Goal: Find specific page/section: Find specific page/section

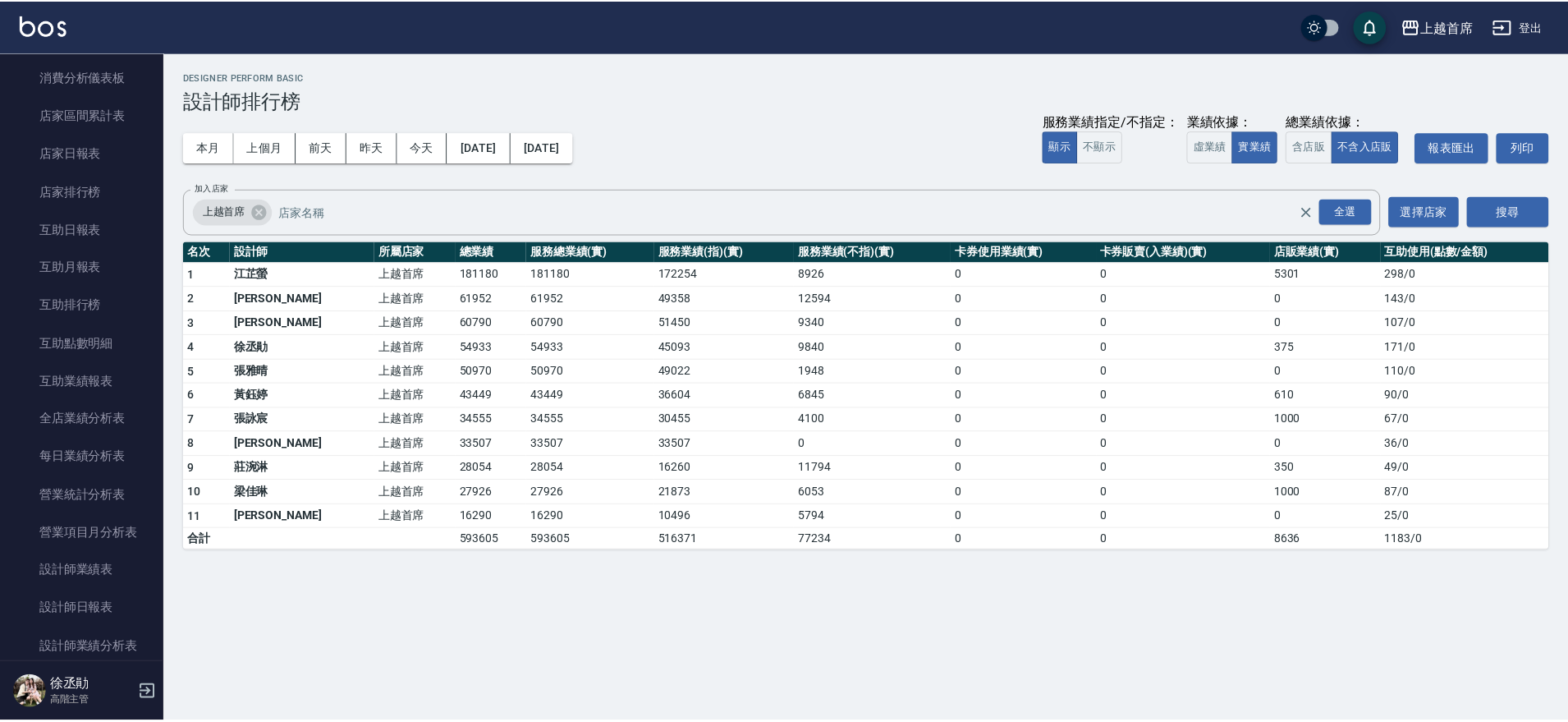
scroll to position [142, 0]
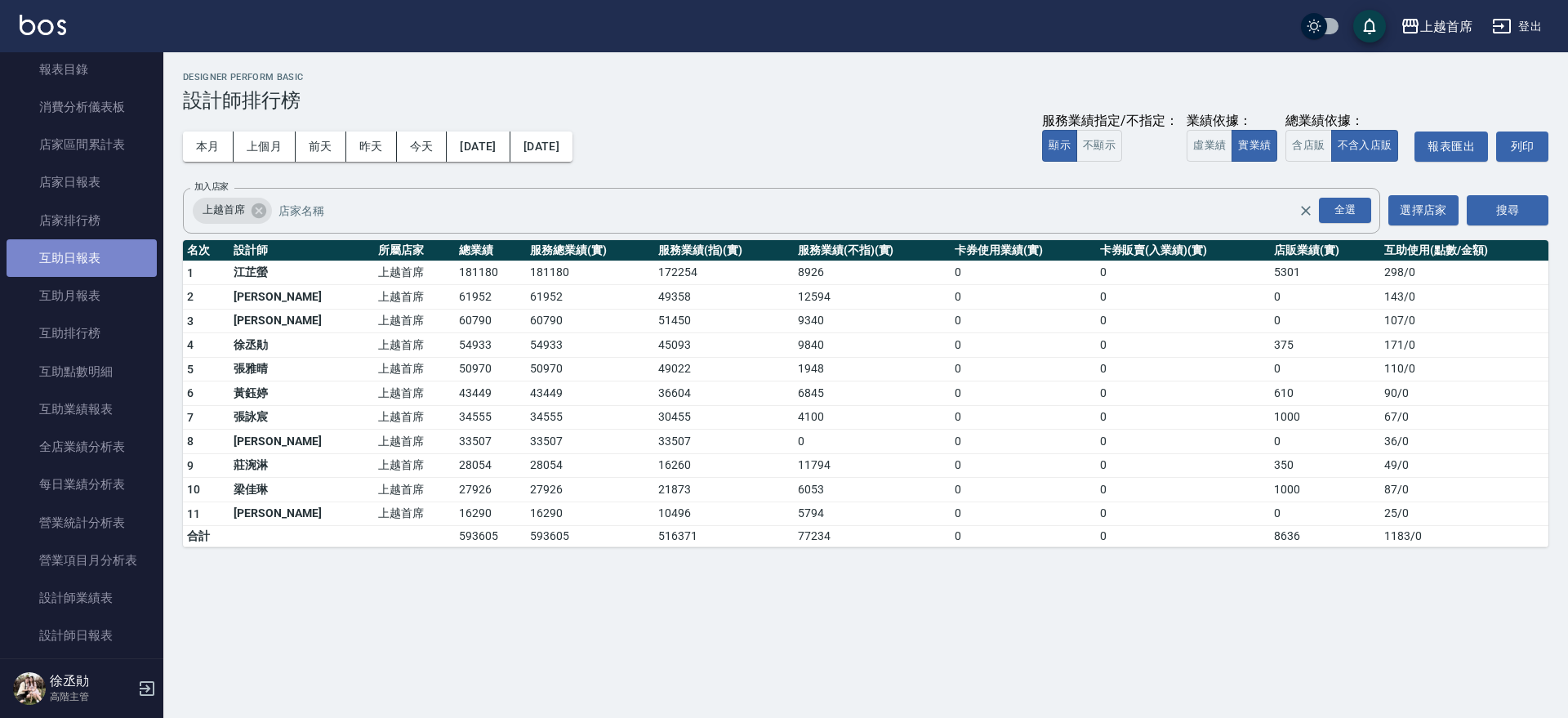
click at [104, 258] on link "互助日報表" at bounding box center [82, 259] width 150 height 38
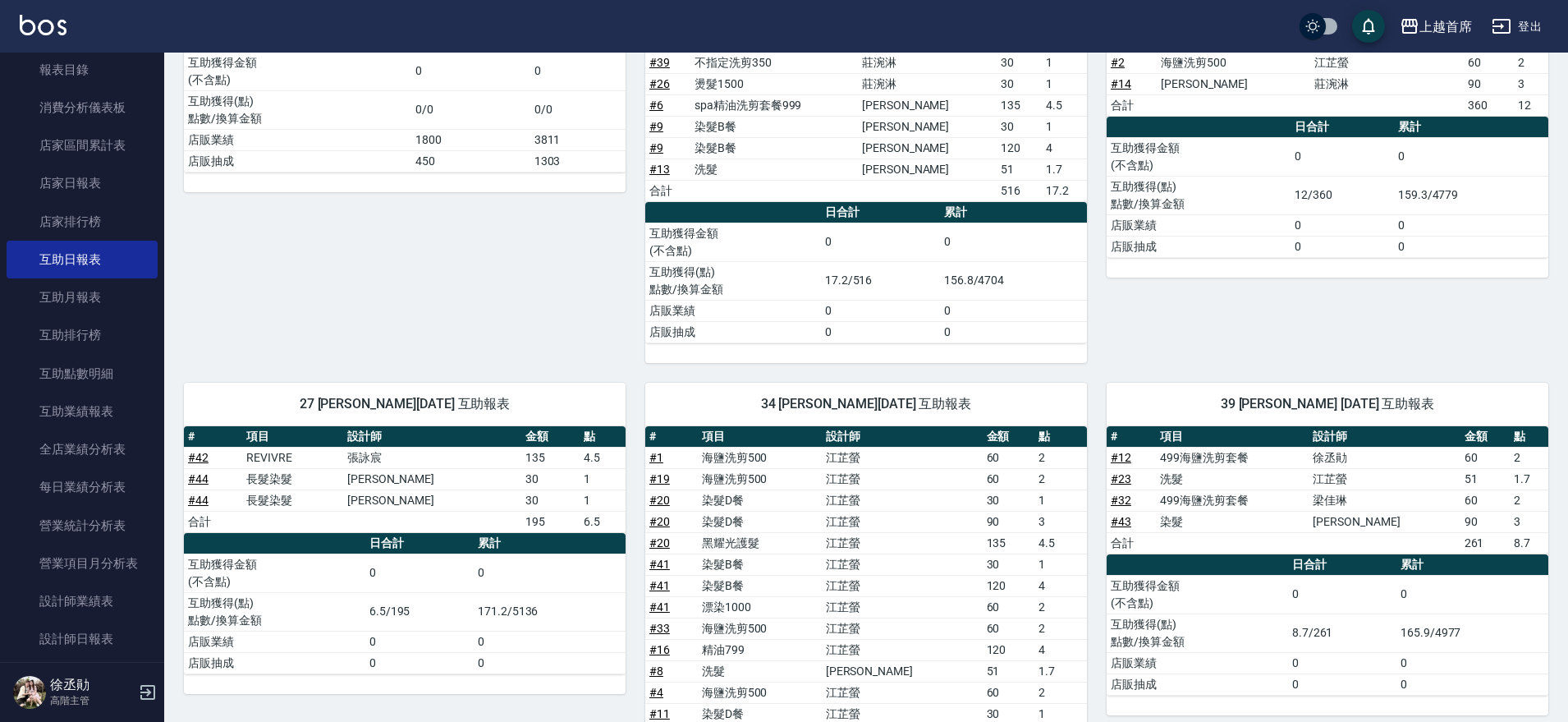
scroll to position [316, 0]
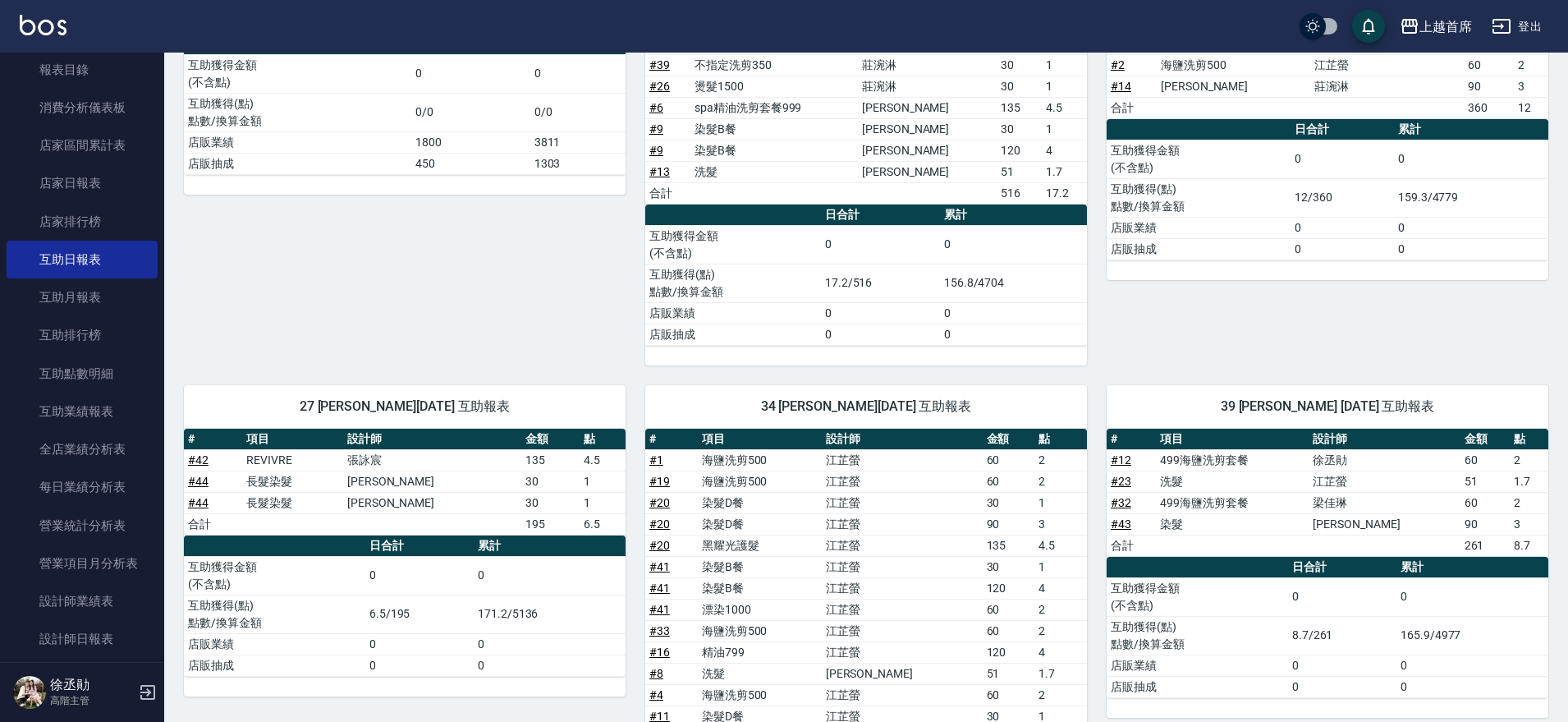
drag, startPoint x: 1575, startPoint y: 8, endPoint x: 525, endPoint y: 236, distance: 1074.5
click at [525, 236] on div "1 [PERSON_NAME][DATE] 互助報表 # 項目 設計師 金額 點 # 37 角蛋白護髮素(一贈一) 900x2 1800 合計 1800 0 …" at bounding box center [395, 135] width 462 height 459
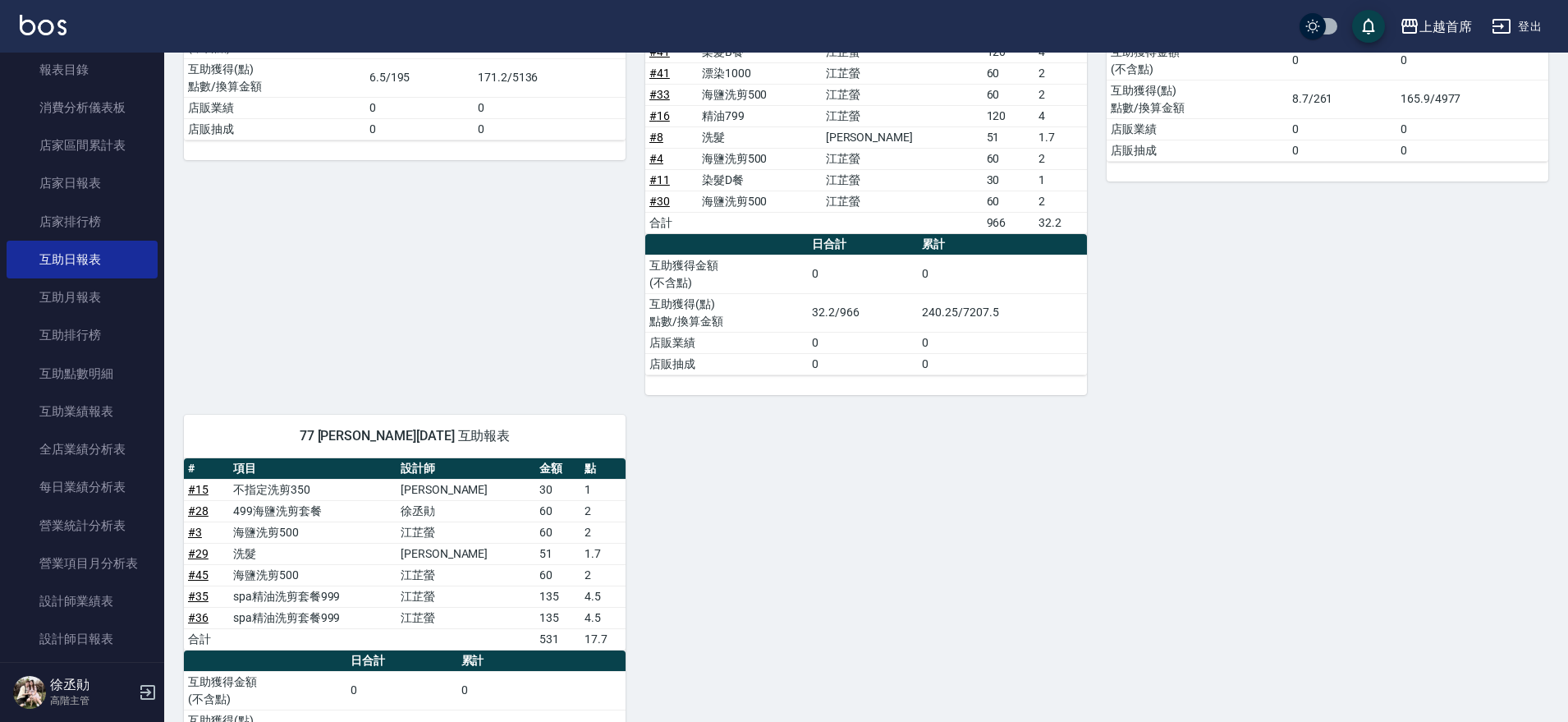
scroll to position [962, 0]
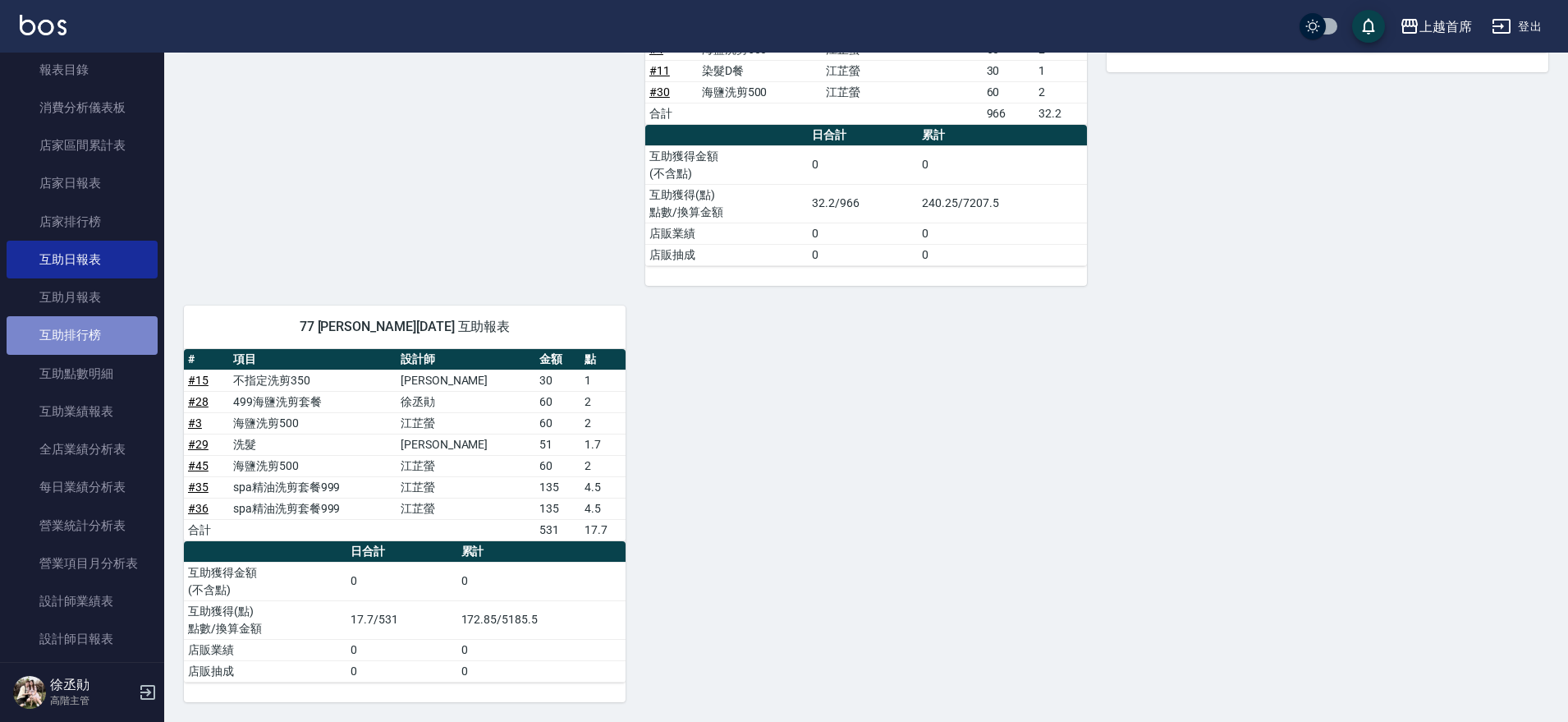
click at [94, 338] on link "互助排行榜" at bounding box center [82, 335] width 151 height 38
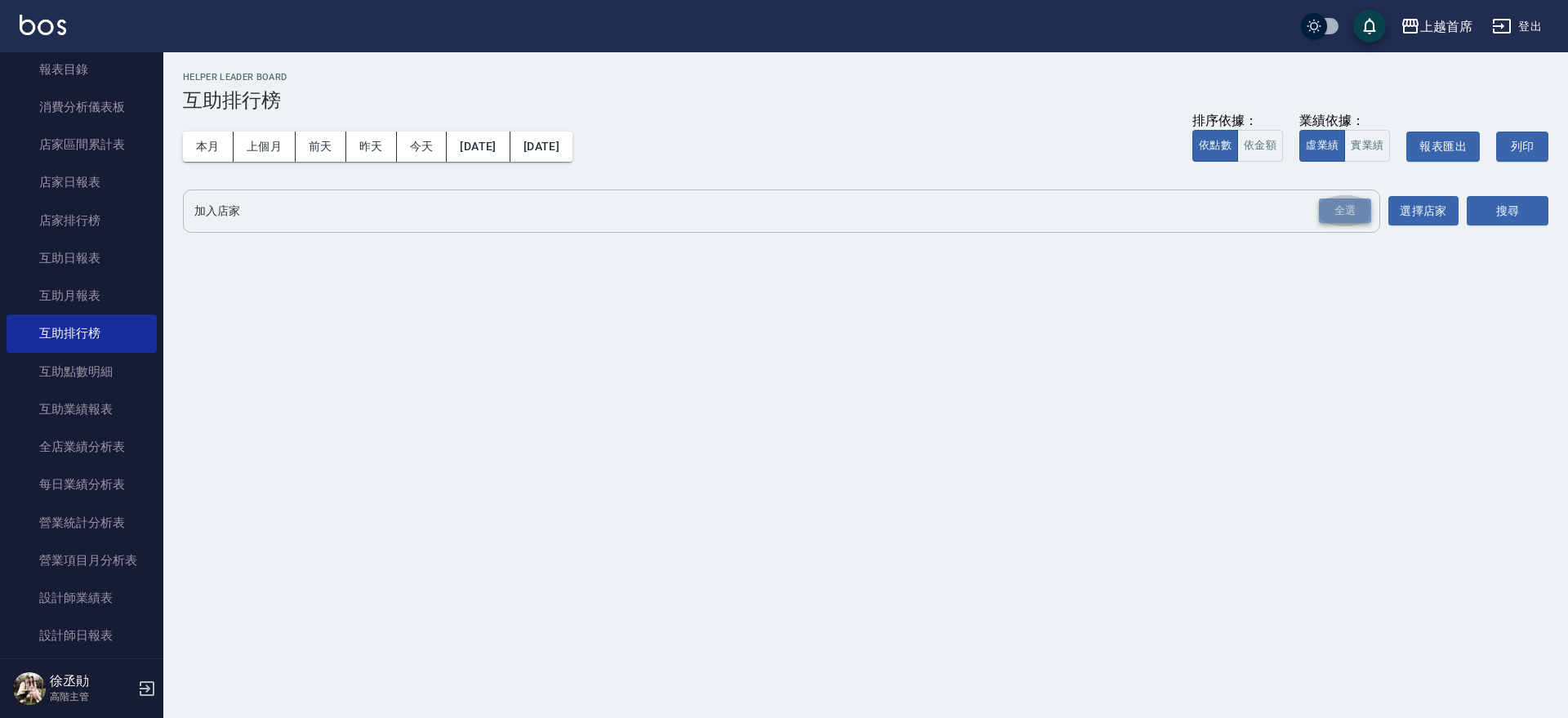
click at [1351, 217] on div "全選" at bounding box center [1344, 211] width 53 height 25
click at [1511, 205] on button "搜尋" at bounding box center [1507, 212] width 82 height 30
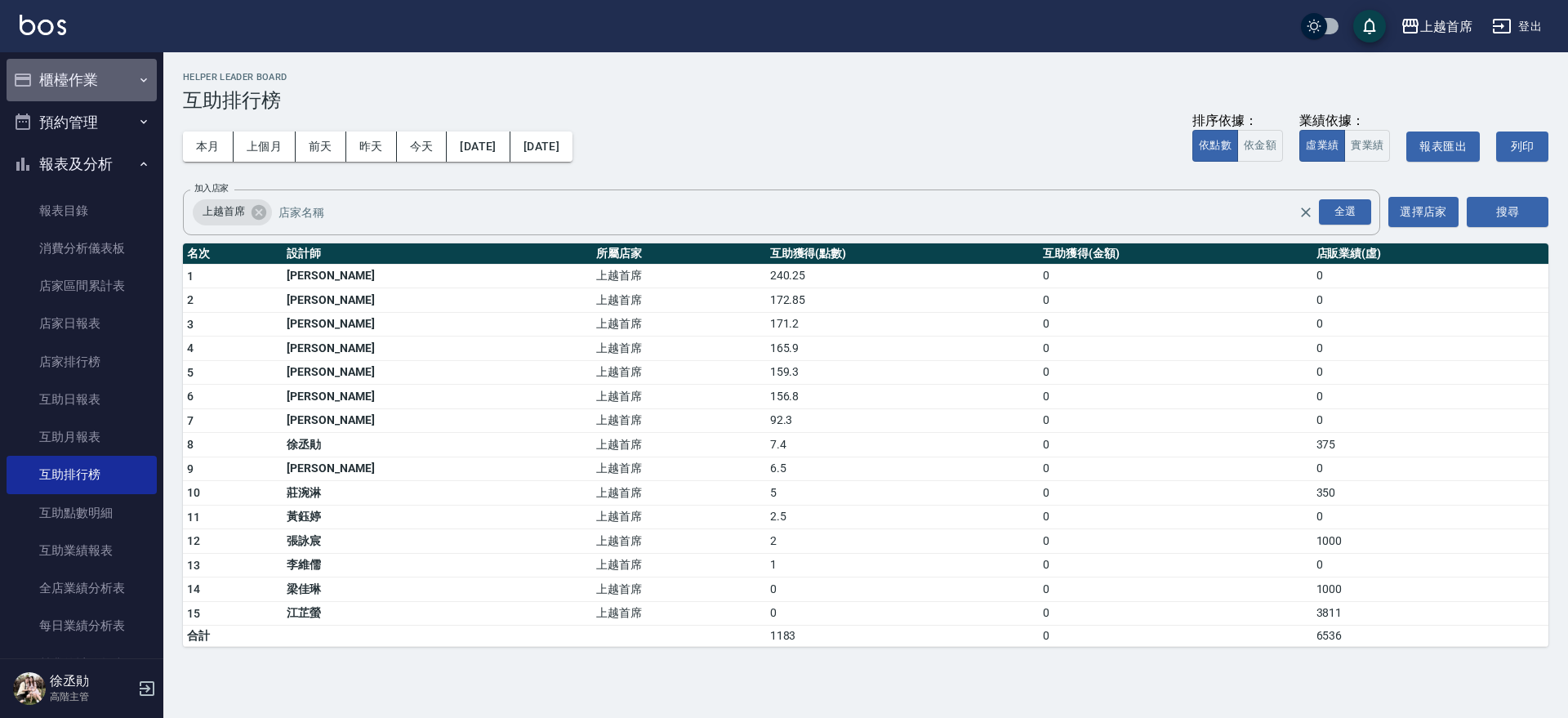
click at [137, 82] on icon "button" at bounding box center [143, 80] width 13 height 13
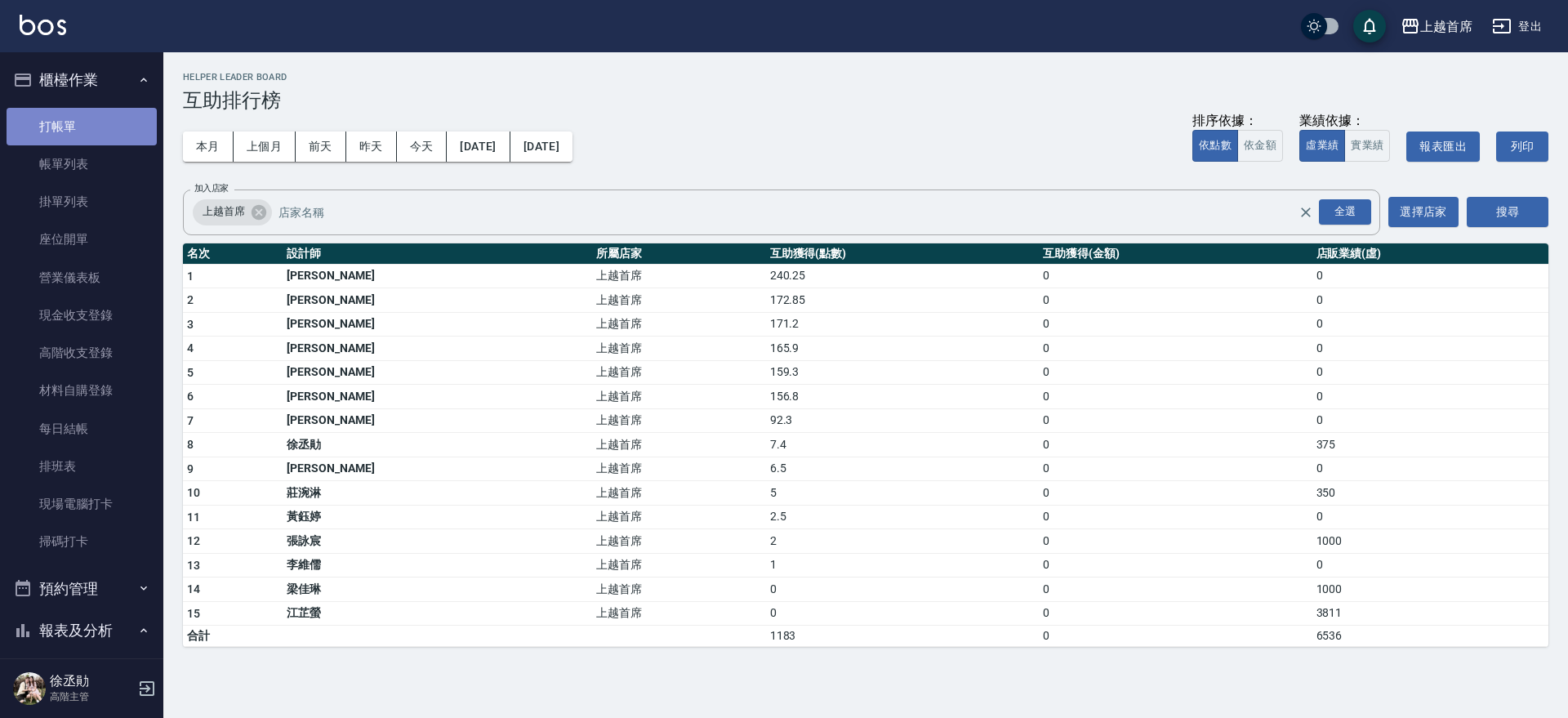
click at [107, 114] on link "打帳單" at bounding box center [82, 126] width 150 height 38
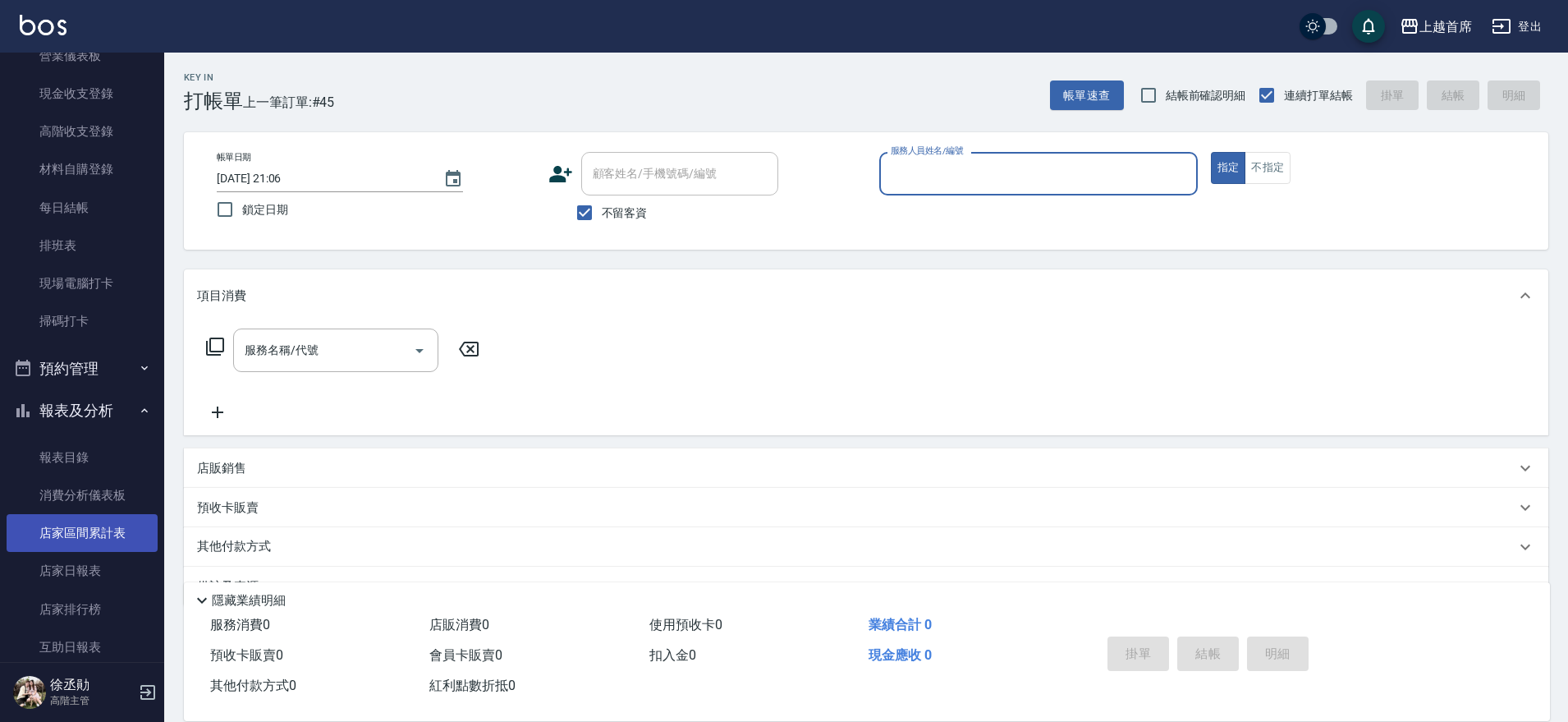
scroll to position [308, 0]
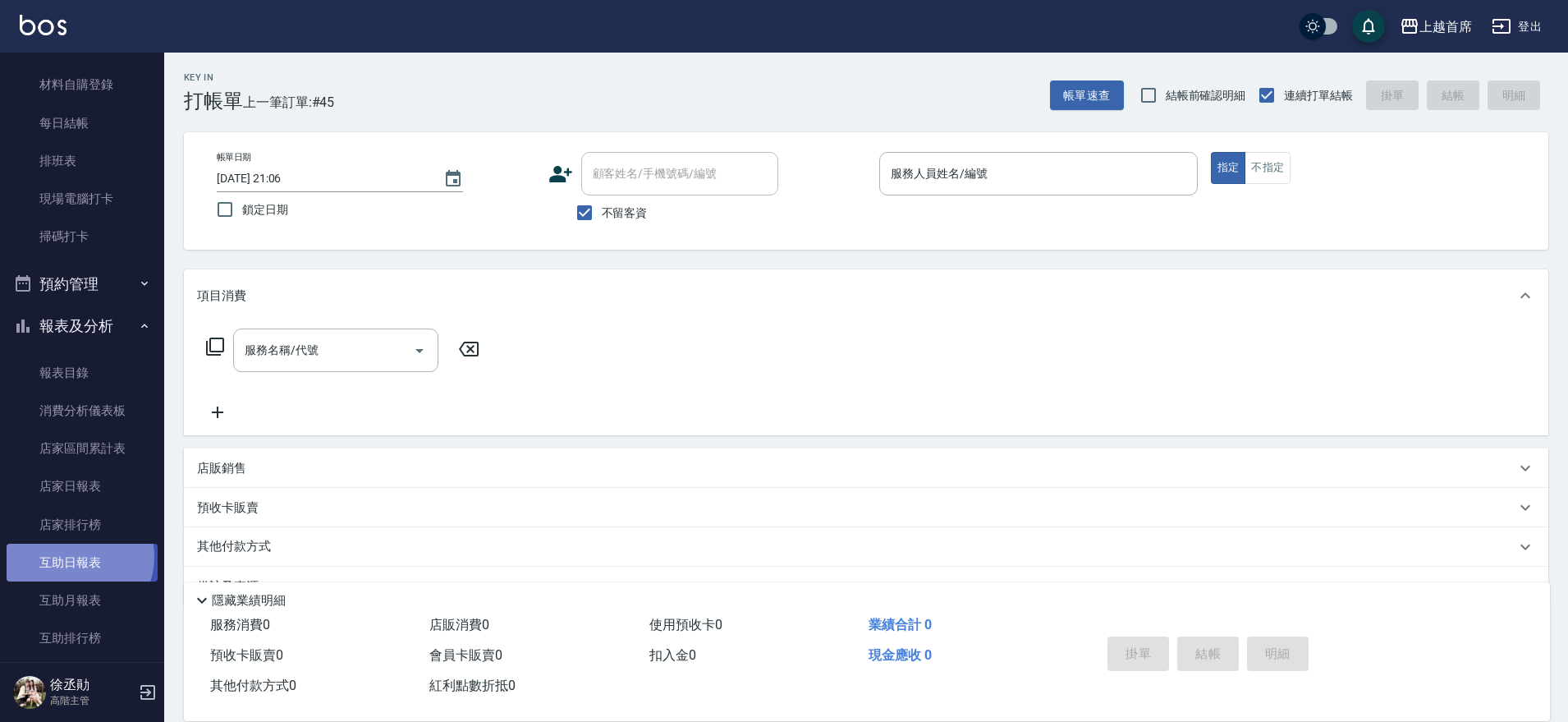
click at [76, 557] on link "互助日報表" at bounding box center [82, 563] width 151 height 38
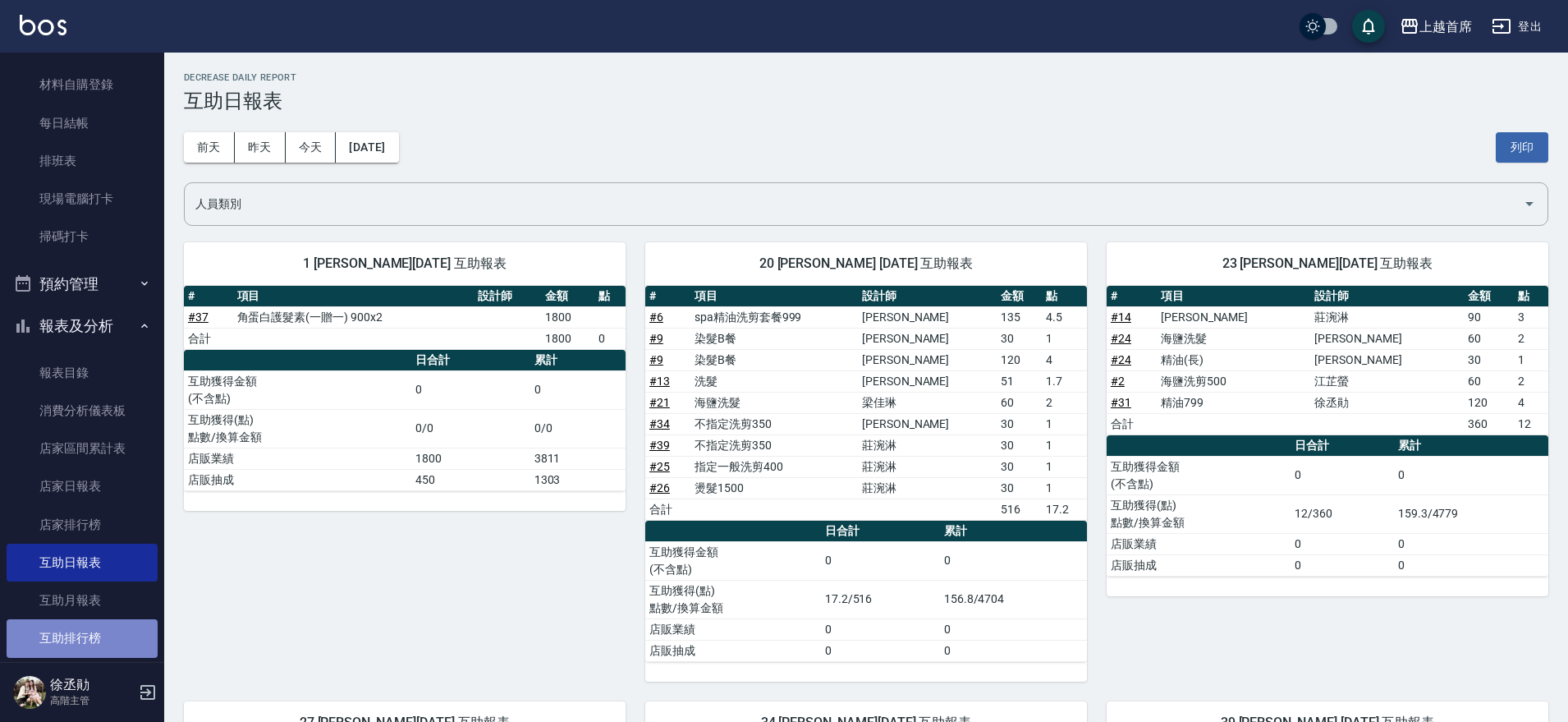
click at [85, 627] on link "互助排行榜" at bounding box center [82, 638] width 151 height 38
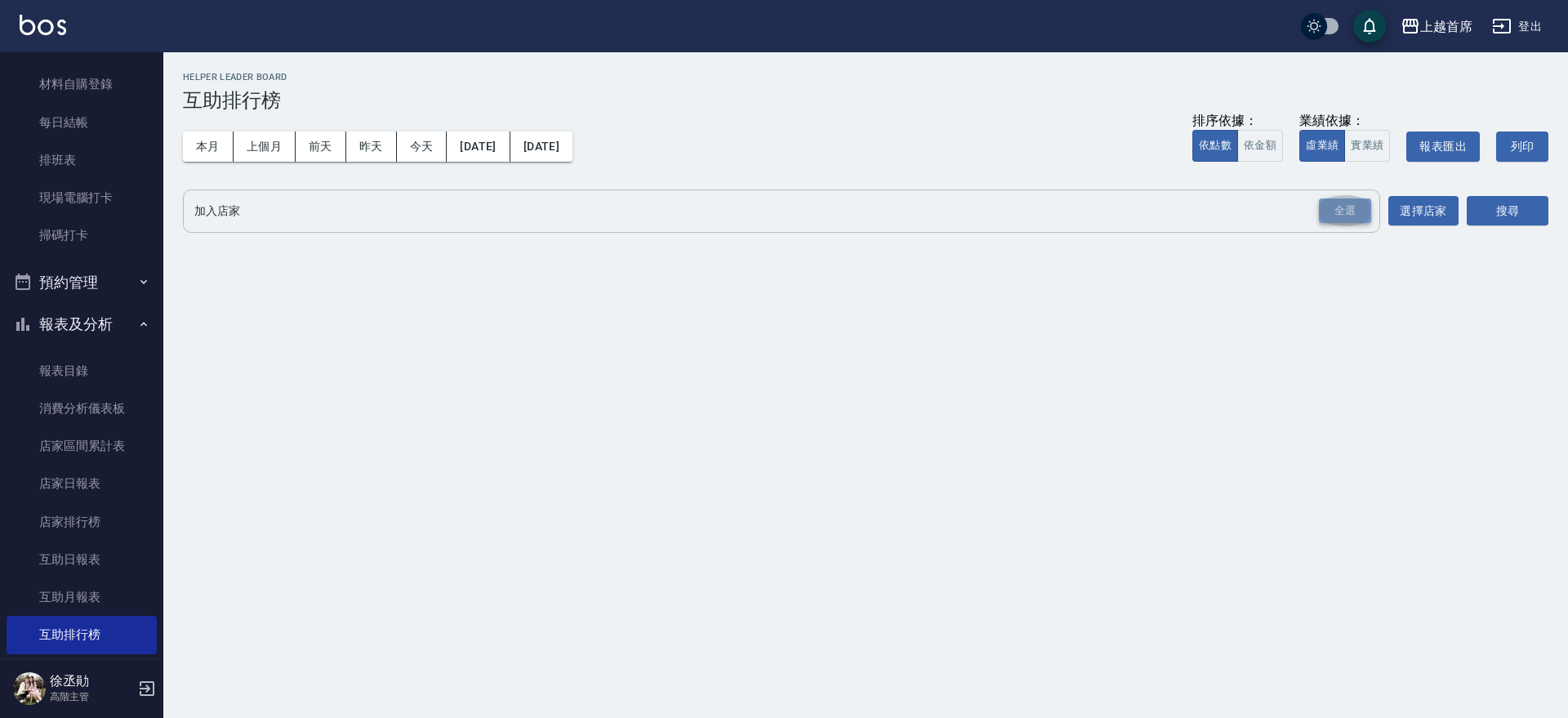
click at [1326, 203] on div "全選" at bounding box center [1344, 211] width 53 height 25
click at [1487, 204] on button "搜尋" at bounding box center [1507, 212] width 82 height 30
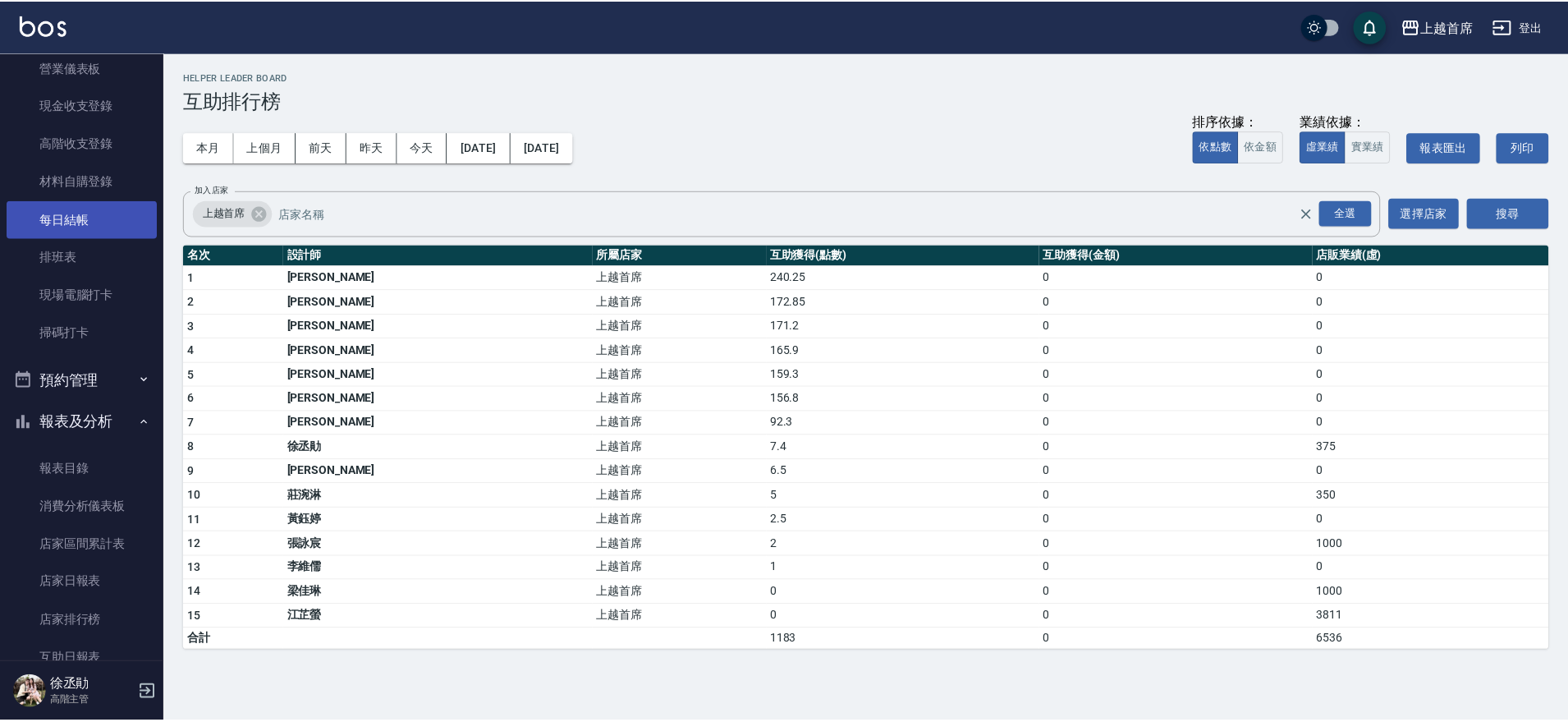
scroll to position [103, 0]
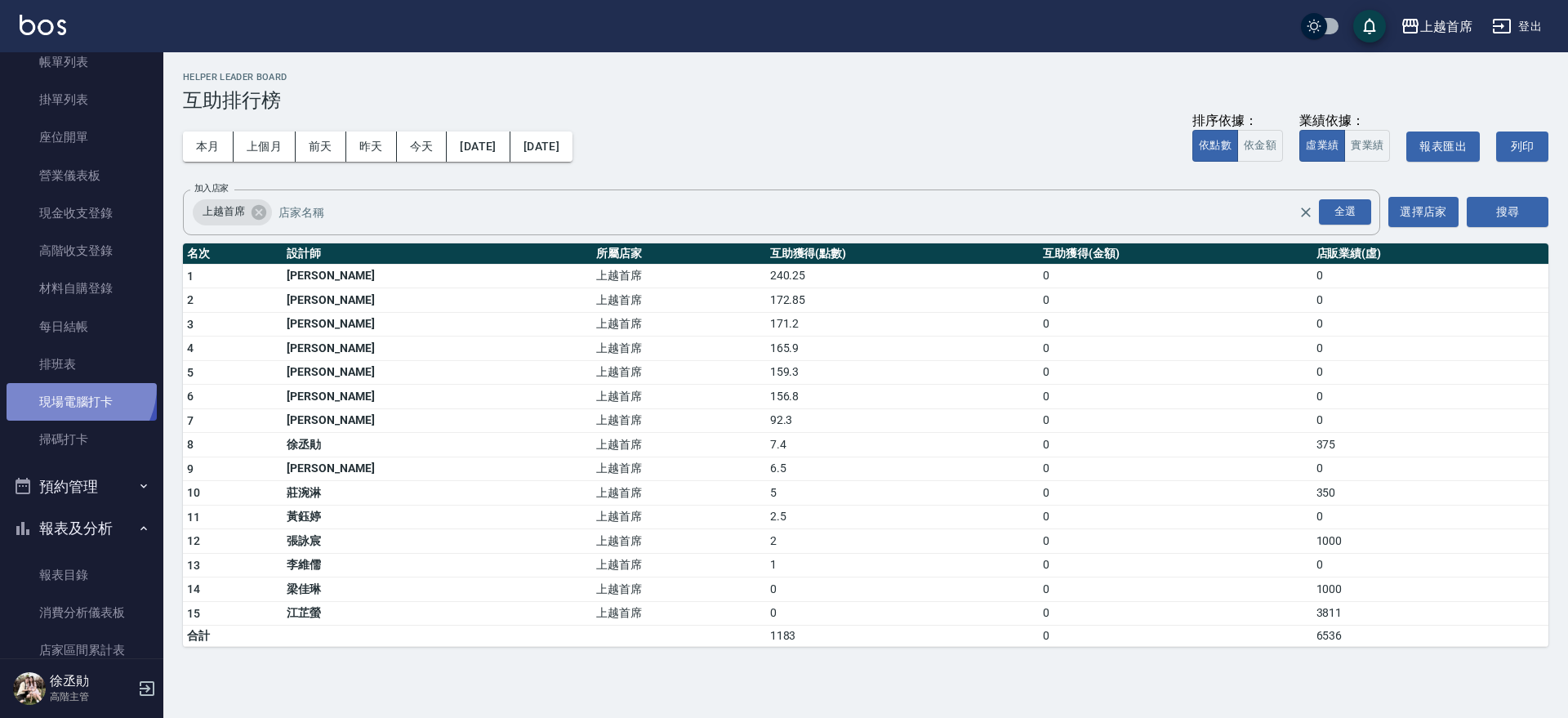
click at [74, 386] on link "現場電腦打卡" at bounding box center [82, 402] width 150 height 38
